Goal: Task Accomplishment & Management: Complete application form

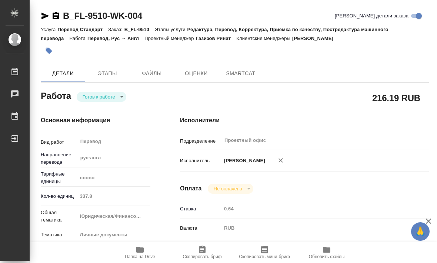
type textarea "x"
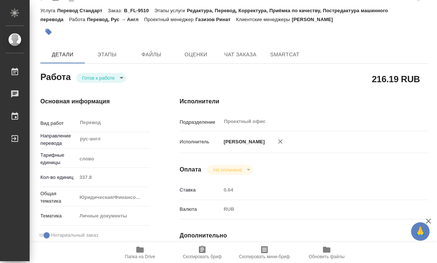
type textarea "x"
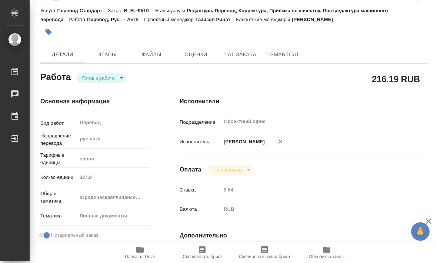
scroll to position [20, 0]
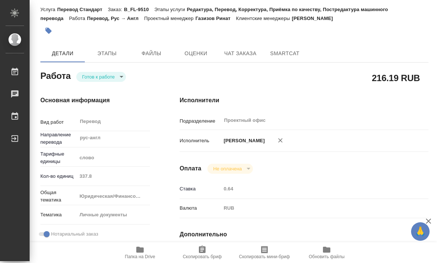
type textarea "x"
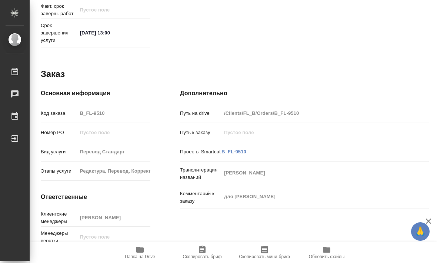
scroll to position [359, 0]
type textarea "x"
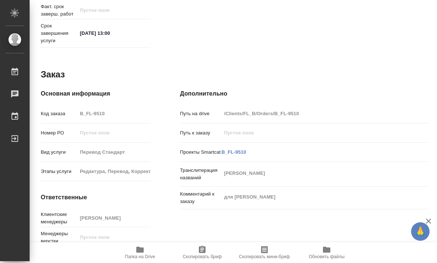
type textarea "x"
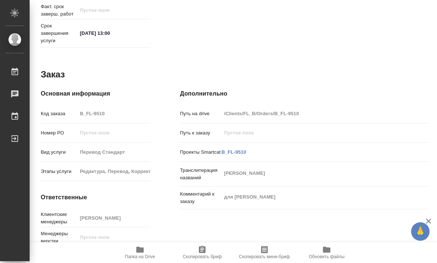
type textarea "x"
